Goal: Task Accomplishment & Management: Manage account settings

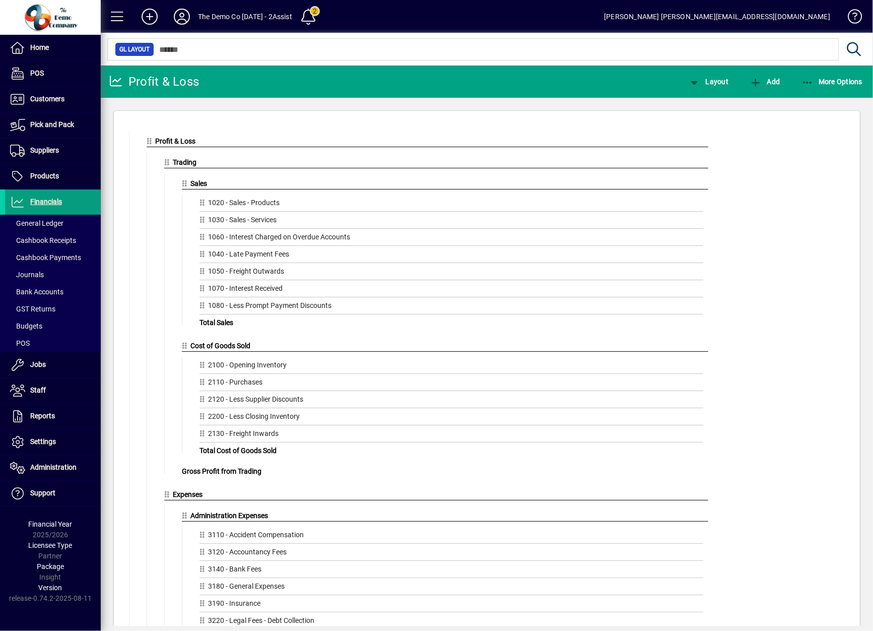
drag, startPoint x: 204, startPoint y: 17, endPoint x: 195, endPoint y: 20, distance: 9.4
click at [204, 17] on div "The Demo Co [DATE] - 2Assist" at bounding box center [245, 17] width 94 height 16
click at [174, 16] on icon at bounding box center [182, 17] width 20 height 16
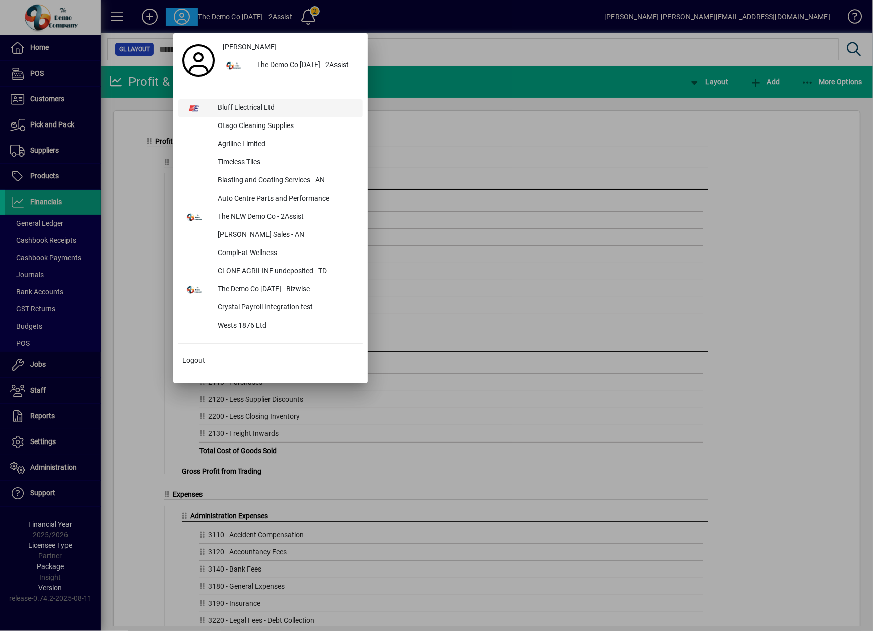
click at [259, 109] on div "Bluff Electrical Ltd" at bounding box center [286, 108] width 153 height 18
